Goal: Transaction & Acquisition: Purchase product/service

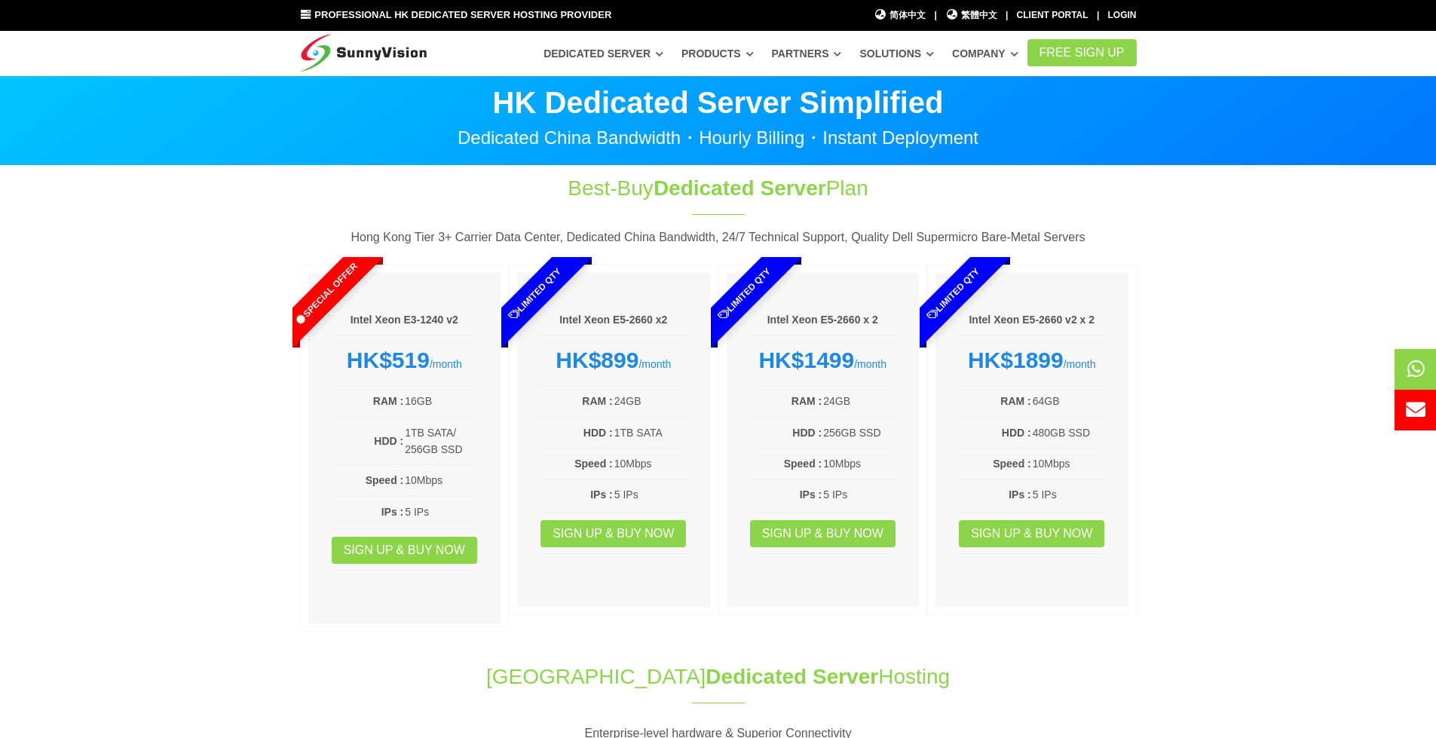
drag, startPoint x: 862, startPoint y: 192, endPoint x: 575, endPoint y: 196, distance: 287.2
click at [575, 196] on h1 "Best-Buy Dedicated Server Plan" at bounding box center [718, 187] width 502 height 29
click at [928, 197] on h1 "Best-Buy Dedicated Server Plan" at bounding box center [718, 187] width 502 height 29
drag, startPoint x: 861, startPoint y: 188, endPoint x: 550, endPoint y: 195, distance: 310.6
click at [550, 195] on h1 "Best-Buy Dedicated Server Plan" at bounding box center [718, 187] width 502 height 29
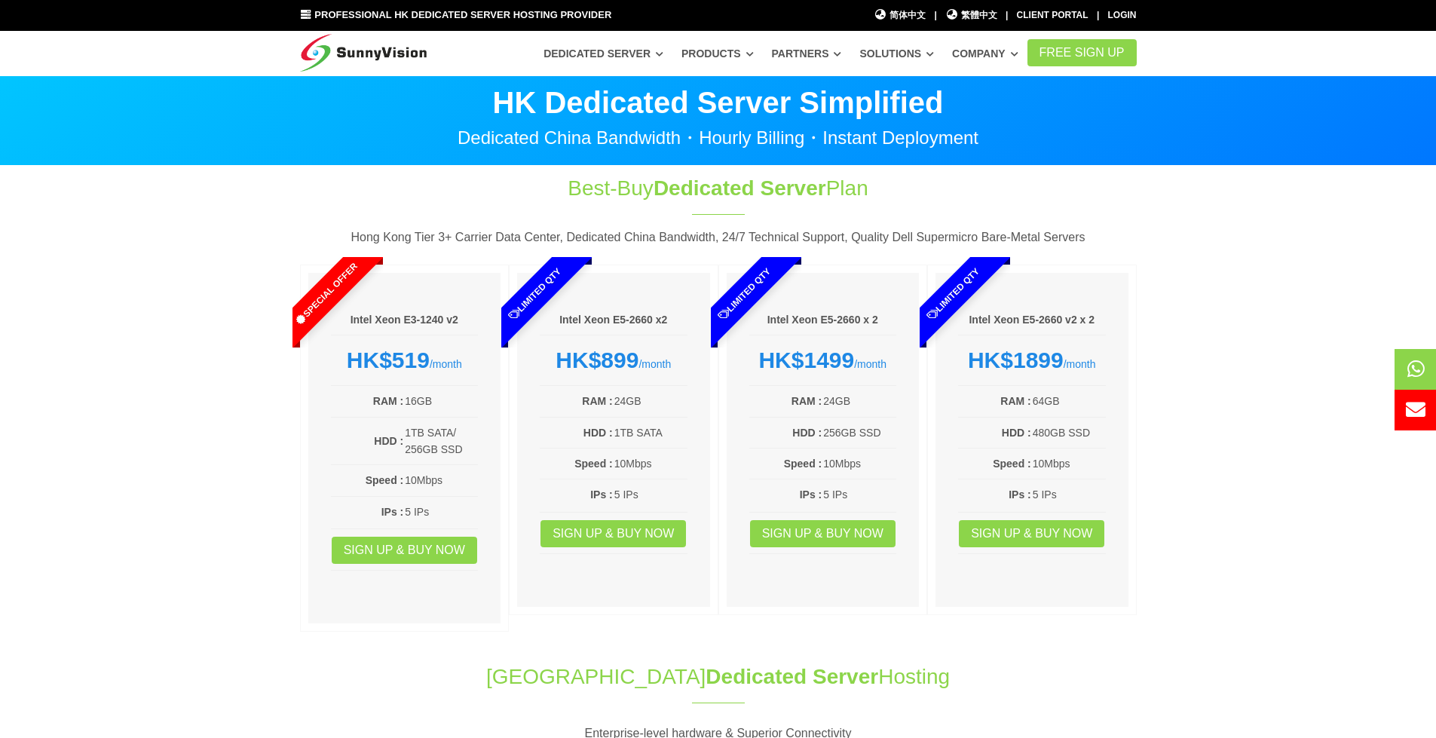
click at [1026, 174] on div "Best-Buy Dedicated Server Plan Hong Kong Tier 3+ Carrier Data Center, Dedicated…" at bounding box center [718, 406] width 859 height 466
click at [740, 606] on div "Intel Xeon E5-2660 x 2 HK$1499 /month RAM : 24GB HDD : 256GB SSD Speed : 10Mbps…" at bounding box center [823, 440] width 193 height 334
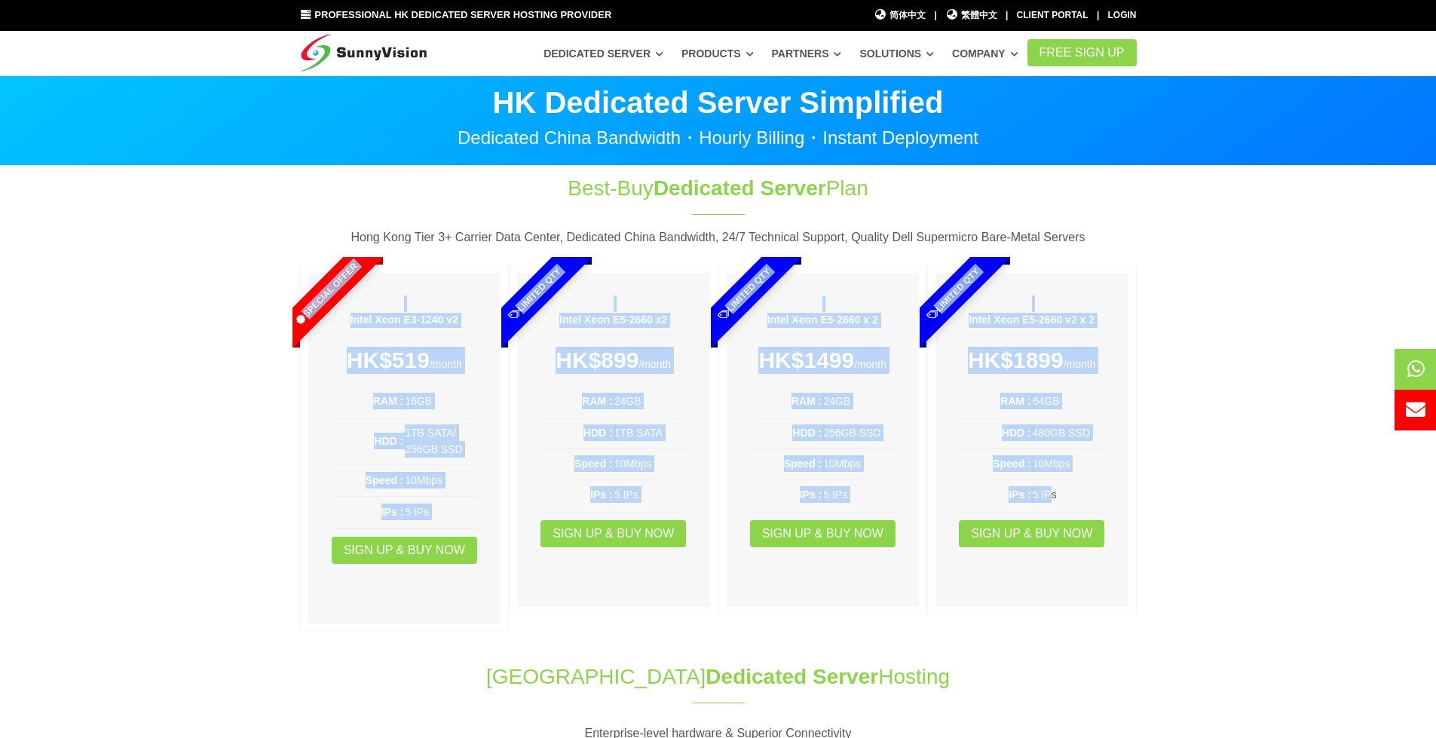
drag, startPoint x: 1051, startPoint y: 494, endPoint x: 326, endPoint y: 333, distance: 743.5
click at [326, 333] on div "Special Offer Intel Xeon E3-1240 v2 HK$519 /month RAM : 16GB HDD : 1TB SATA/ 25…" at bounding box center [718, 452] width 837 height 375
click at [231, 408] on section "Best-Buy Dedicated Server Plan Hong Kong Tier 3+ Carrier Data Center, Dedicated…" at bounding box center [718, 406] width 1436 height 481
